Goal: Information Seeking & Learning: Learn about a topic

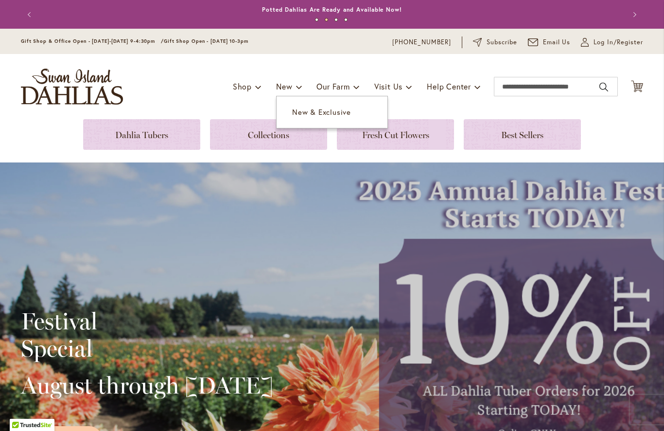
click at [330, 108] on span "New & Exclusive" at bounding box center [321, 112] width 59 height 10
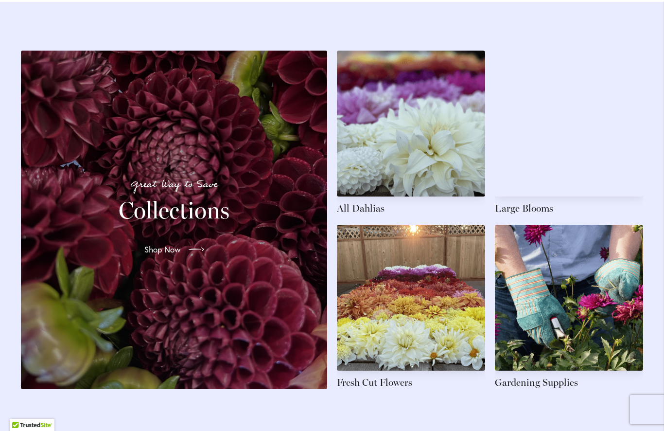
scroll to position [1412, 0]
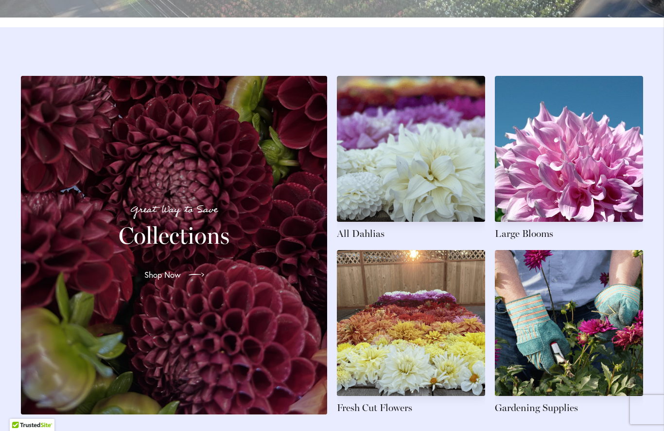
click at [457, 210] on link at bounding box center [411, 158] width 148 height 164
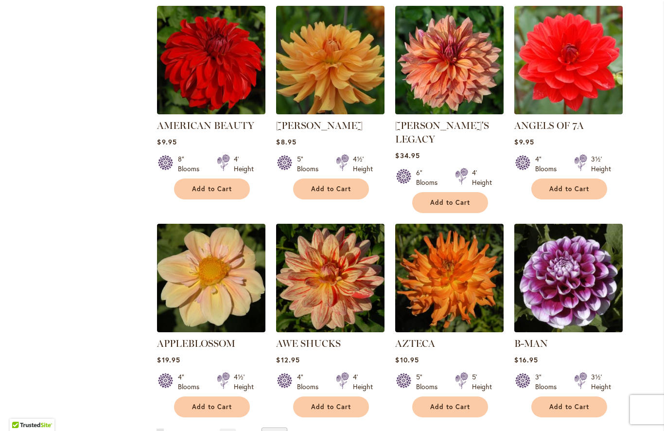
scroll to position [693, 0]
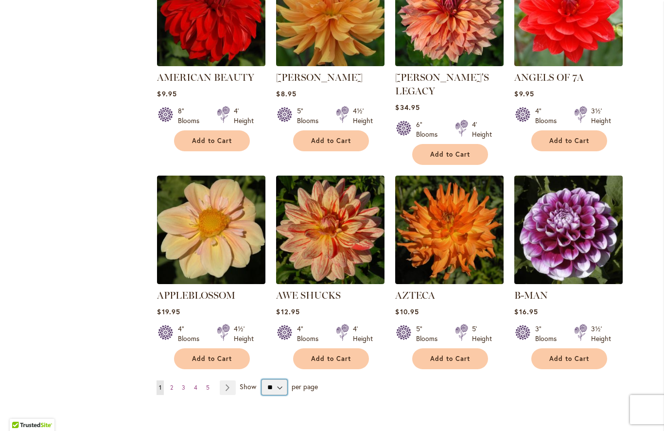
click at [278, 379] on select "** ** ** **" at bounding box center [274, 387] width 26 height 16
select select "**"
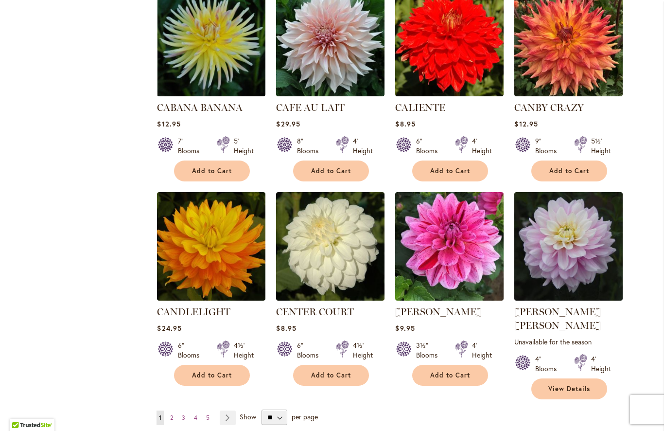
scroll to position [3154, 0]
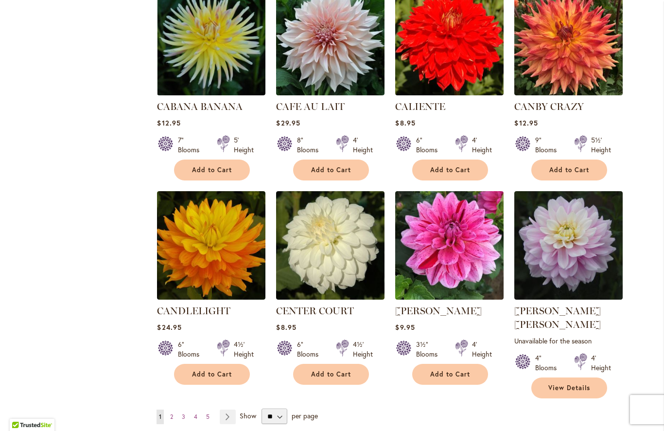
click at [174, 409] on link "Page 2" at bounding box center [172, 416] width 8 height 15
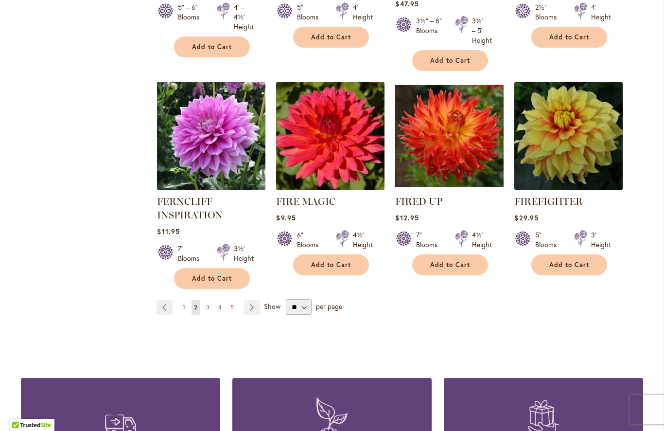
scroll to position [3364, 0]
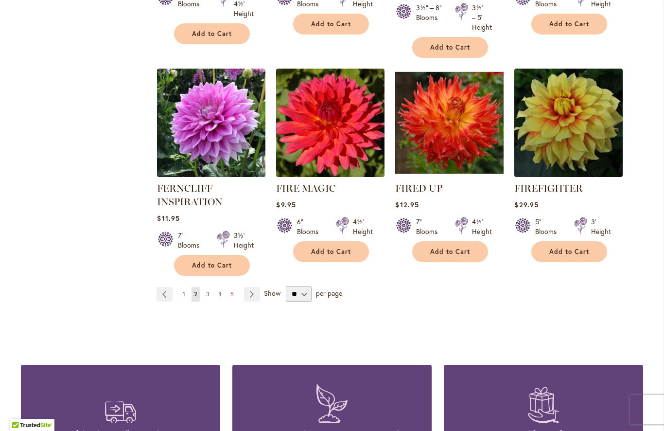
click at [210, 287] on link "Page 3" at bounding box center [208, 294] width 8 height 15
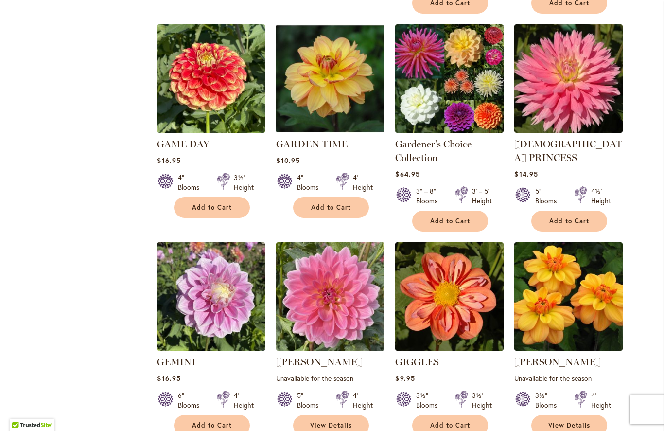
scroll to position [901, 0]
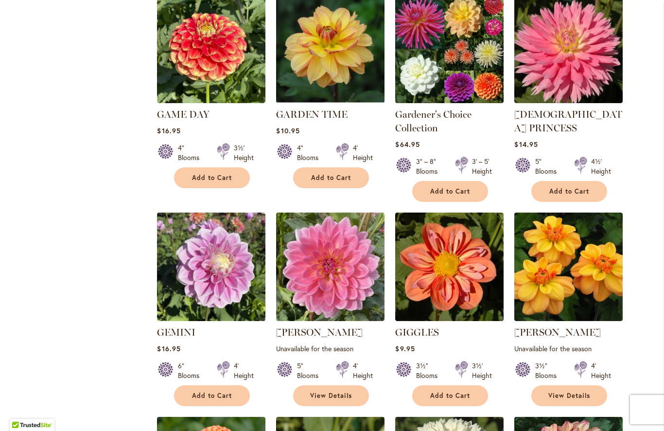
click at [339, 391] on span "View Details" at bounding box center [331, 395] width 42 height 8
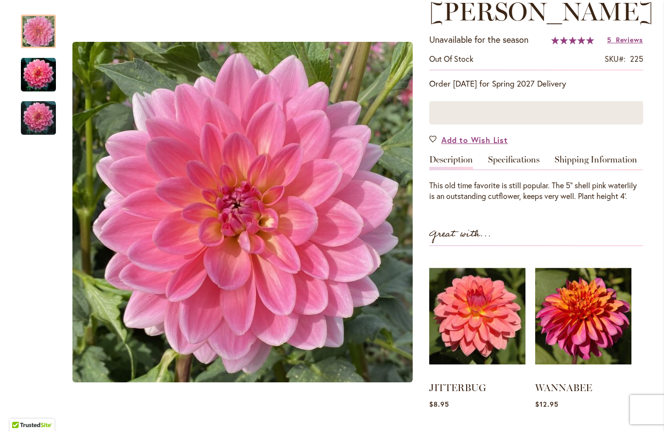
scroll to position [141, 0]
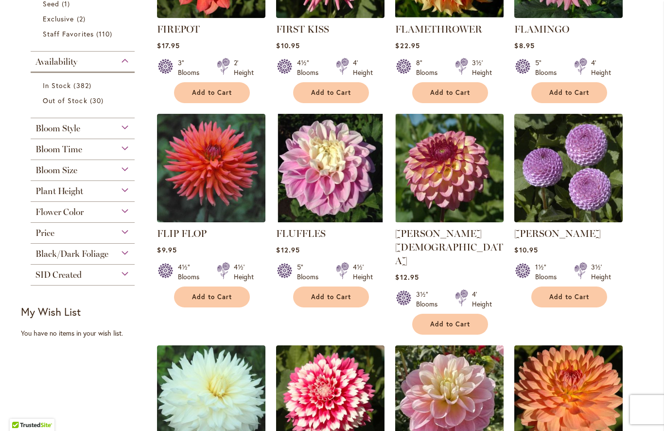
scroll to position [344, 0]
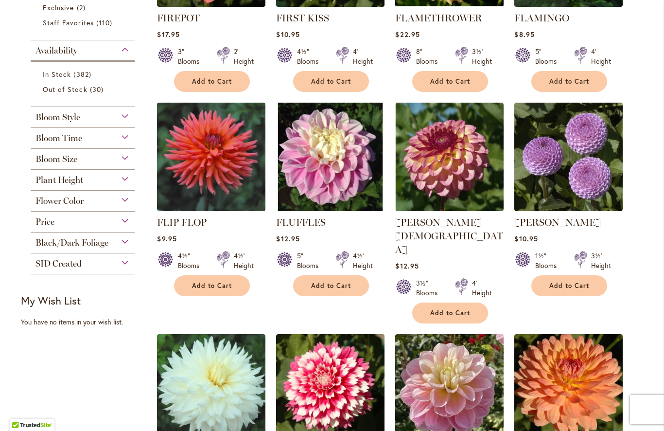
click at [476, 183] on img at bounding box center [449, 157] width 108 height 108
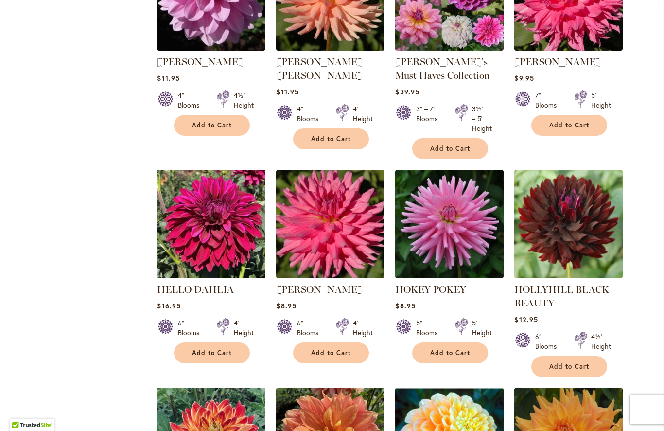
scroll to position [2438, 0]
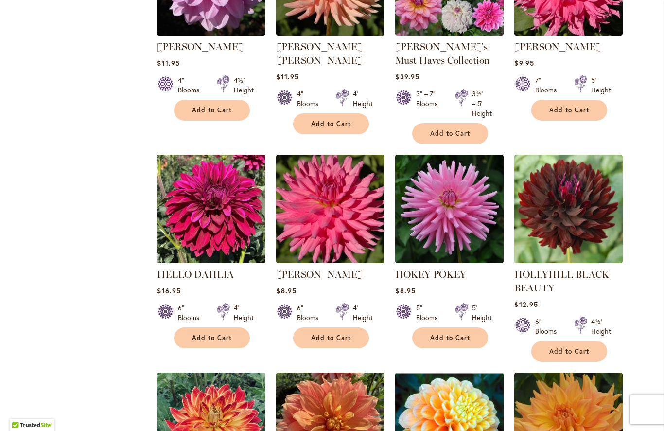
click at [602, 181] on img at bounding box center [568, 209] width 108 height 108
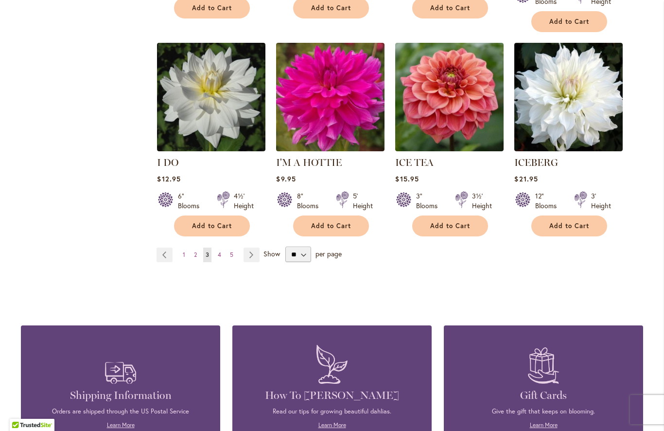
scroll to position [3408, 0]
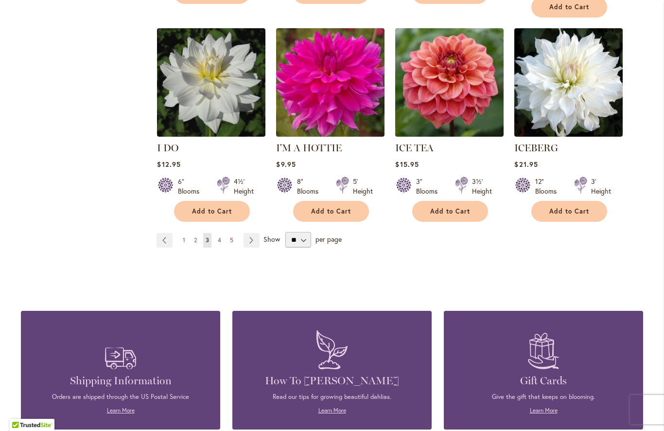
click at [199, 233] on link "Page 2" at bounding box center [195, 240] width 8 height 15
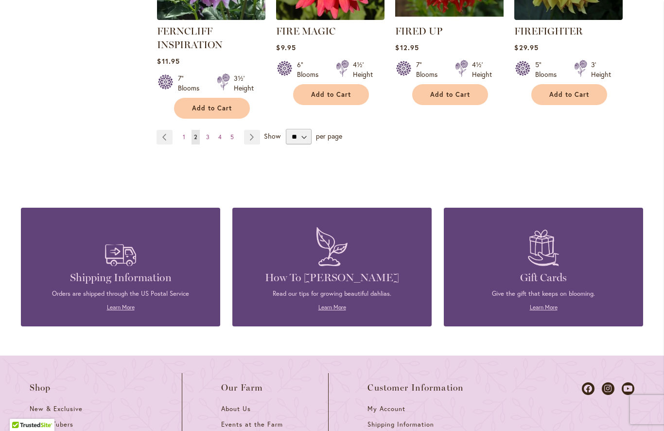
scroll to position [3517, 0]
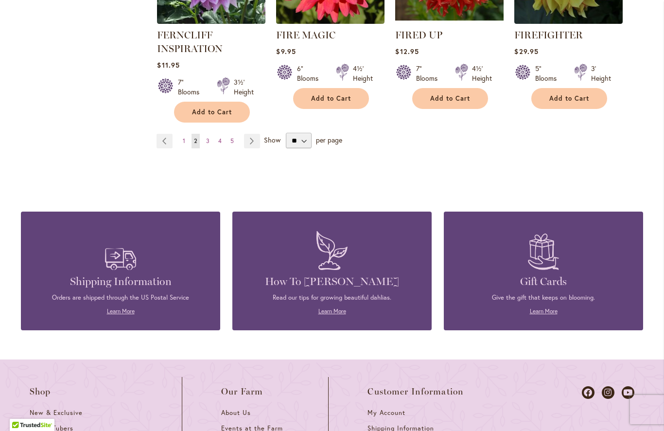
click at [205, 134] on link "Page 3" at bounding box center [208, 141] width 8 height 15
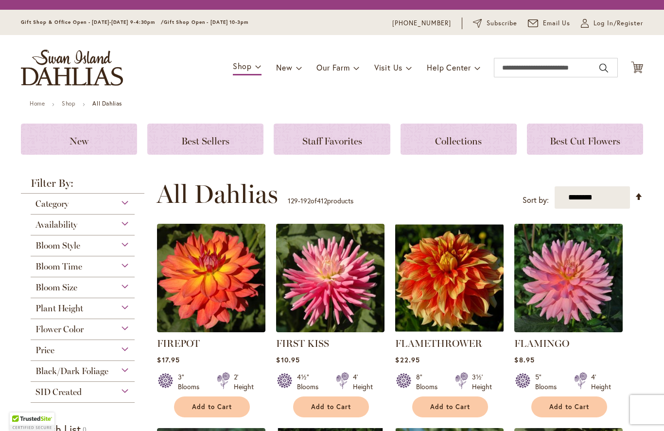
scroll to position [235, 0]
